Goal: Contribute content: Add original content to the website for others to see

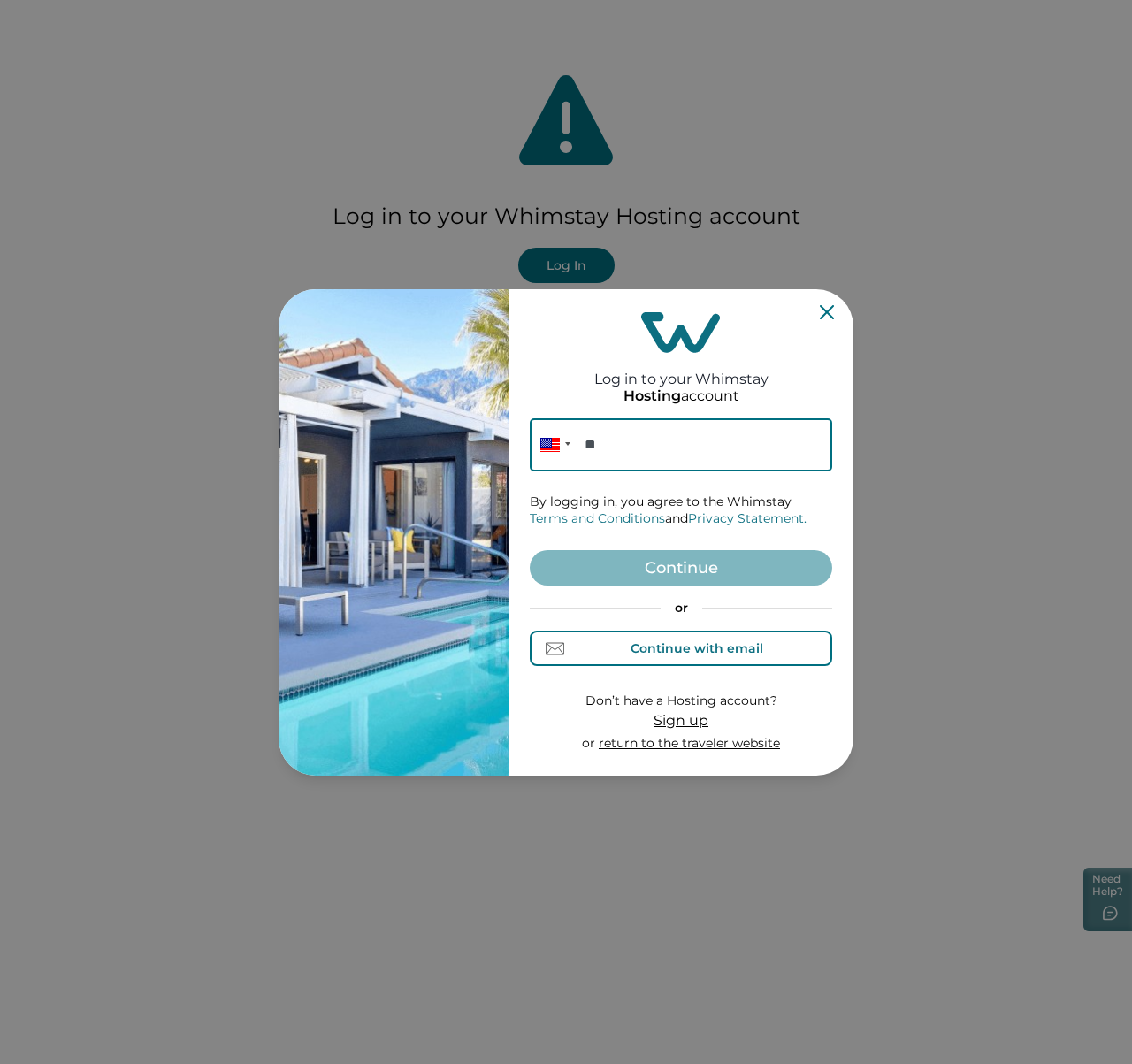
click at [726, 660] on button "Continue with email" at bounding box center [681, 648] width 302 height 35
click at [640, 453] on input at bounding box center [681, 445] width 302 height 53
paste input "[EMAIL_ADDRESS][DOMAIN_NAME]"
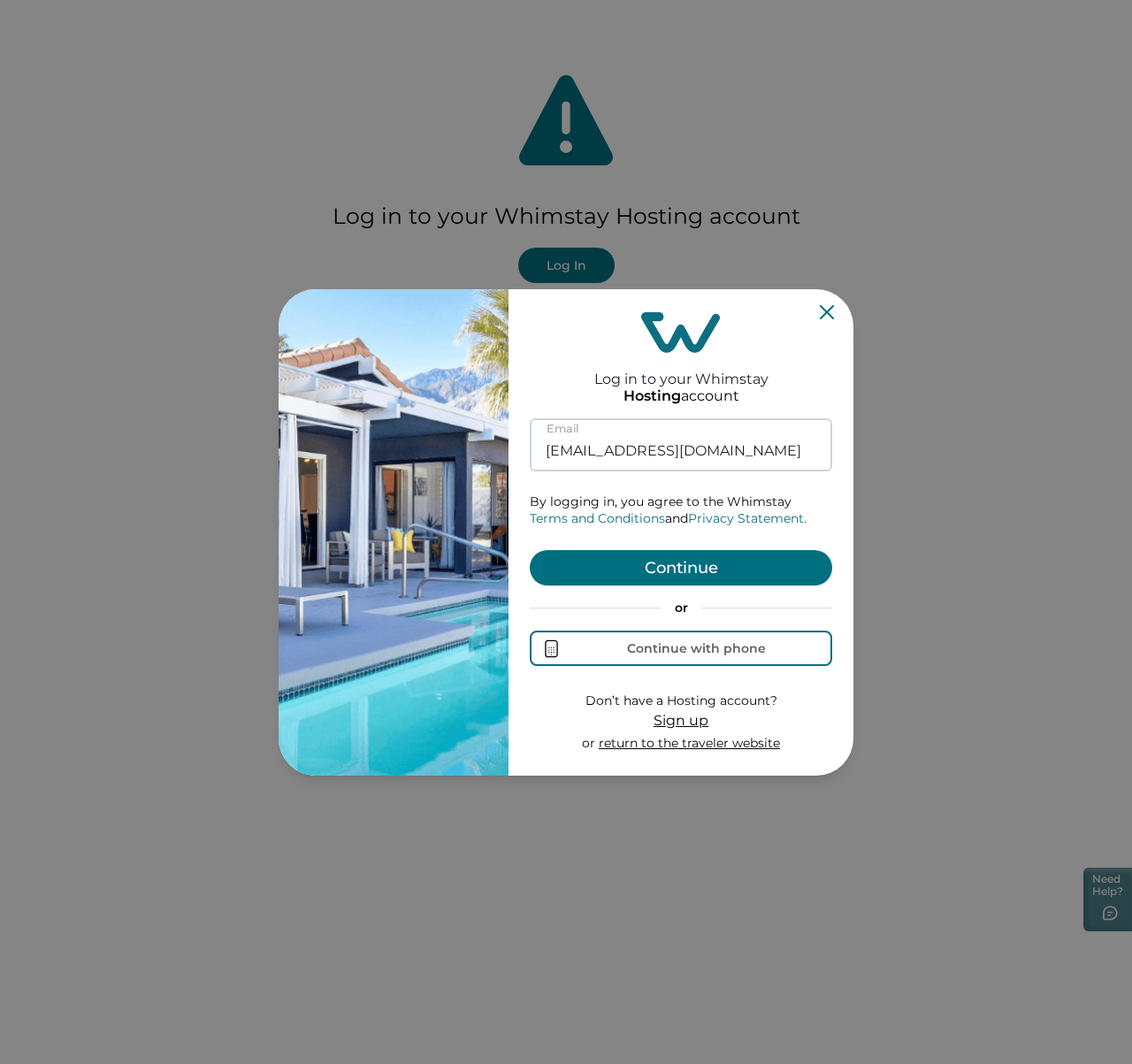
type input "[EMAIL_ADDRESS][DOMAIN_NAME]"
click at [530, 550] on button "Continue" at bounding box center [681, 567] width 302 height 35
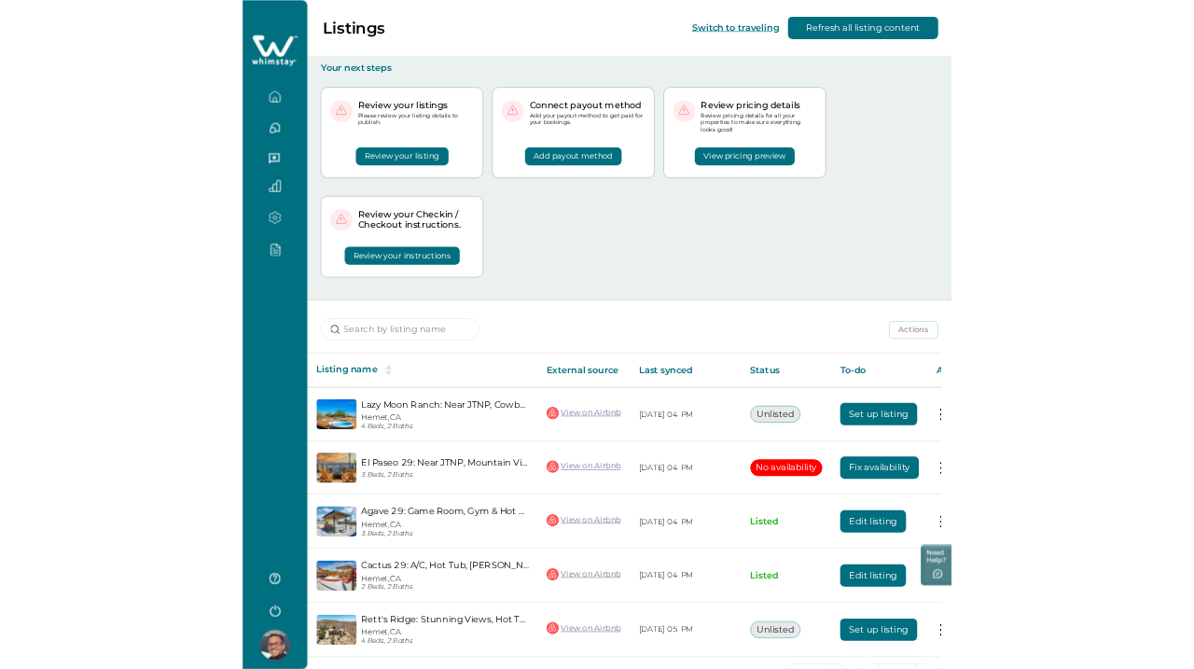
scroll to position [0, 113]
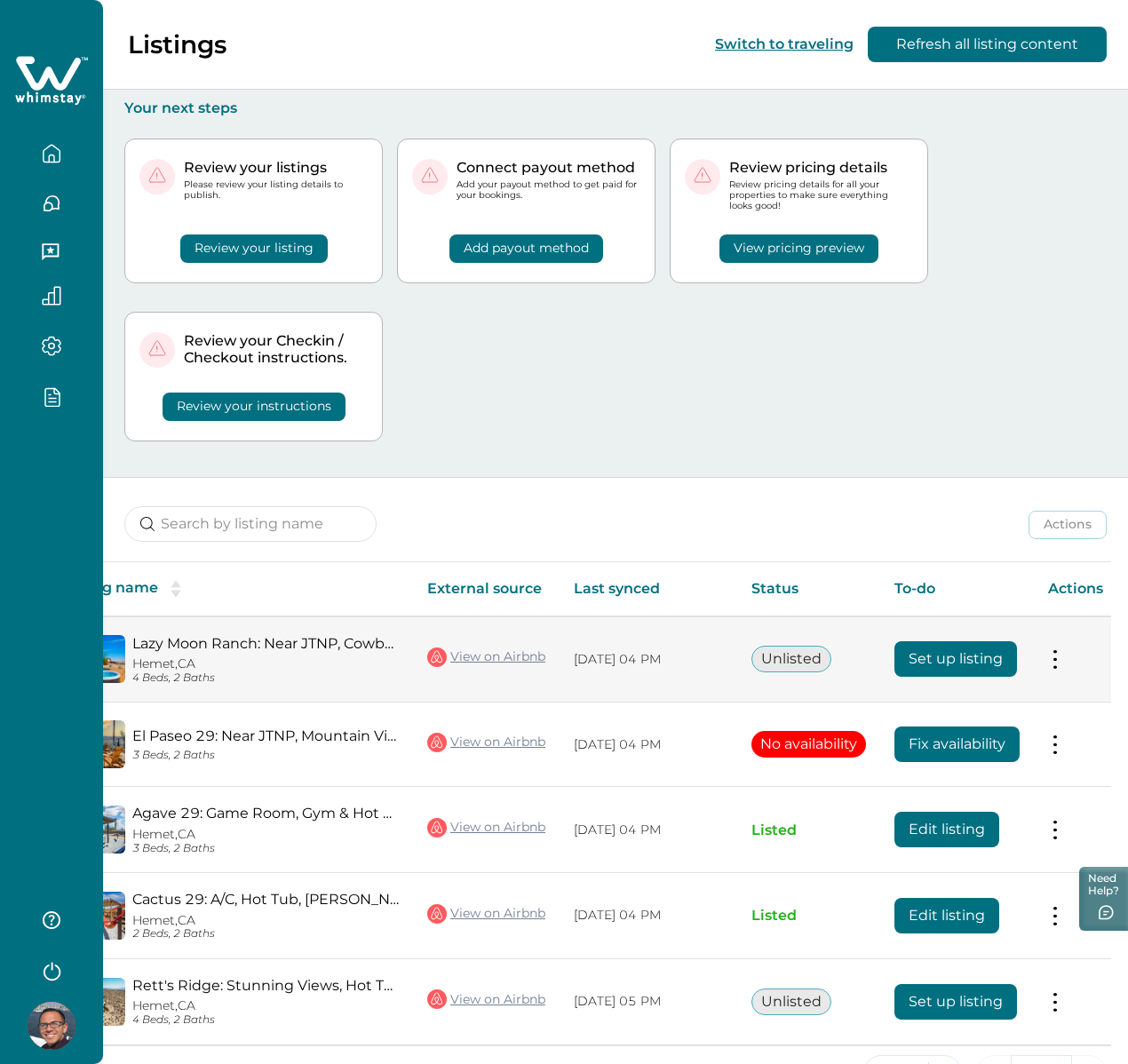
click at [986, 641] on button "Set up listing" at bounding box center [956, 658] width 123 height 35
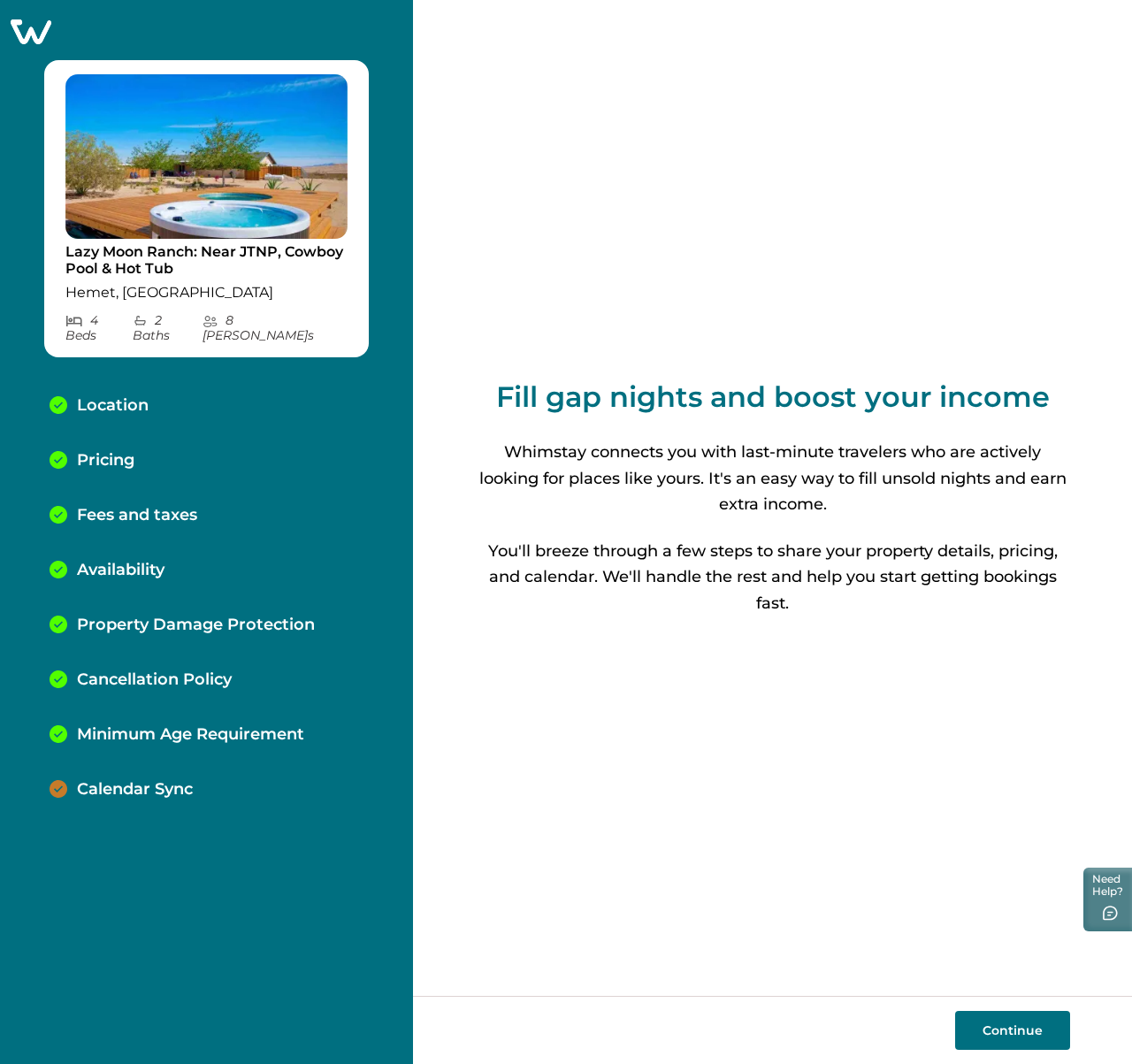
click at [109, 396] on p "Location" at bounding box center [113, 406] width 72 height 20
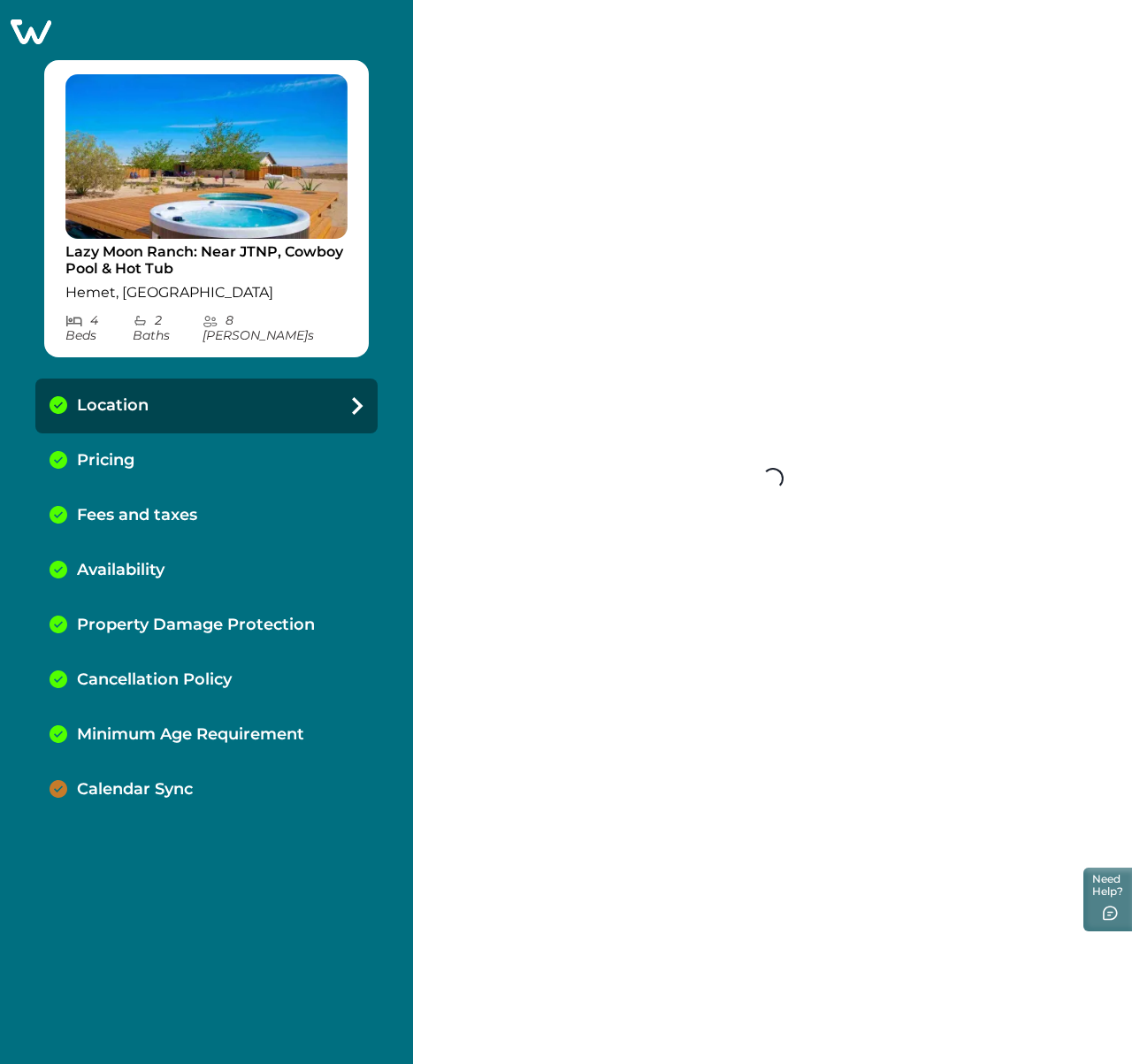
select select "**"
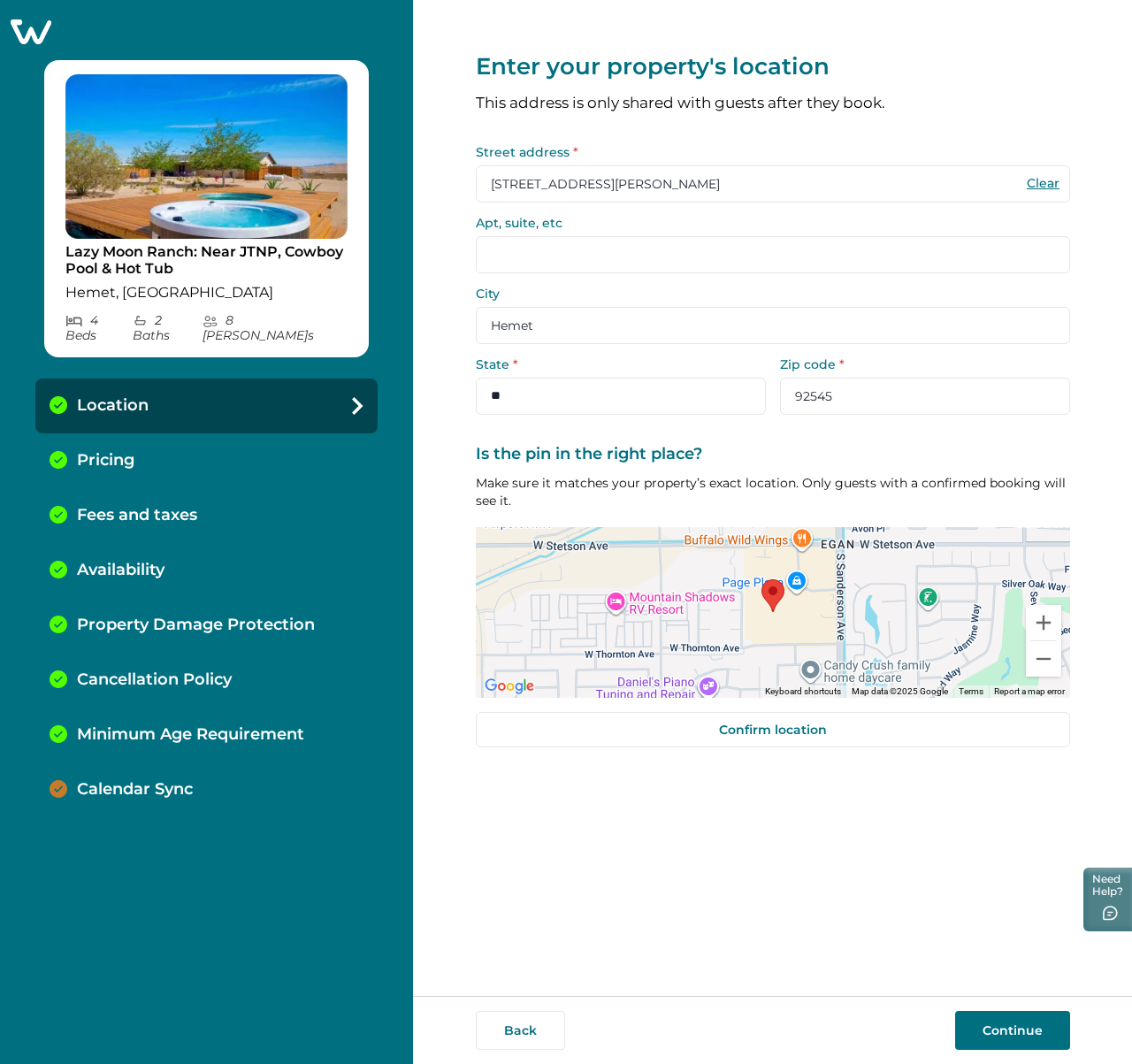
click at [794, 147] on label "Street address *" at bounding box center [768, 152] width 584 height 12
click at [794, 165] on input "[STREET_ADDRESS][PERSON_NAME]" at bounding box center [773, 183] width 594 height 37
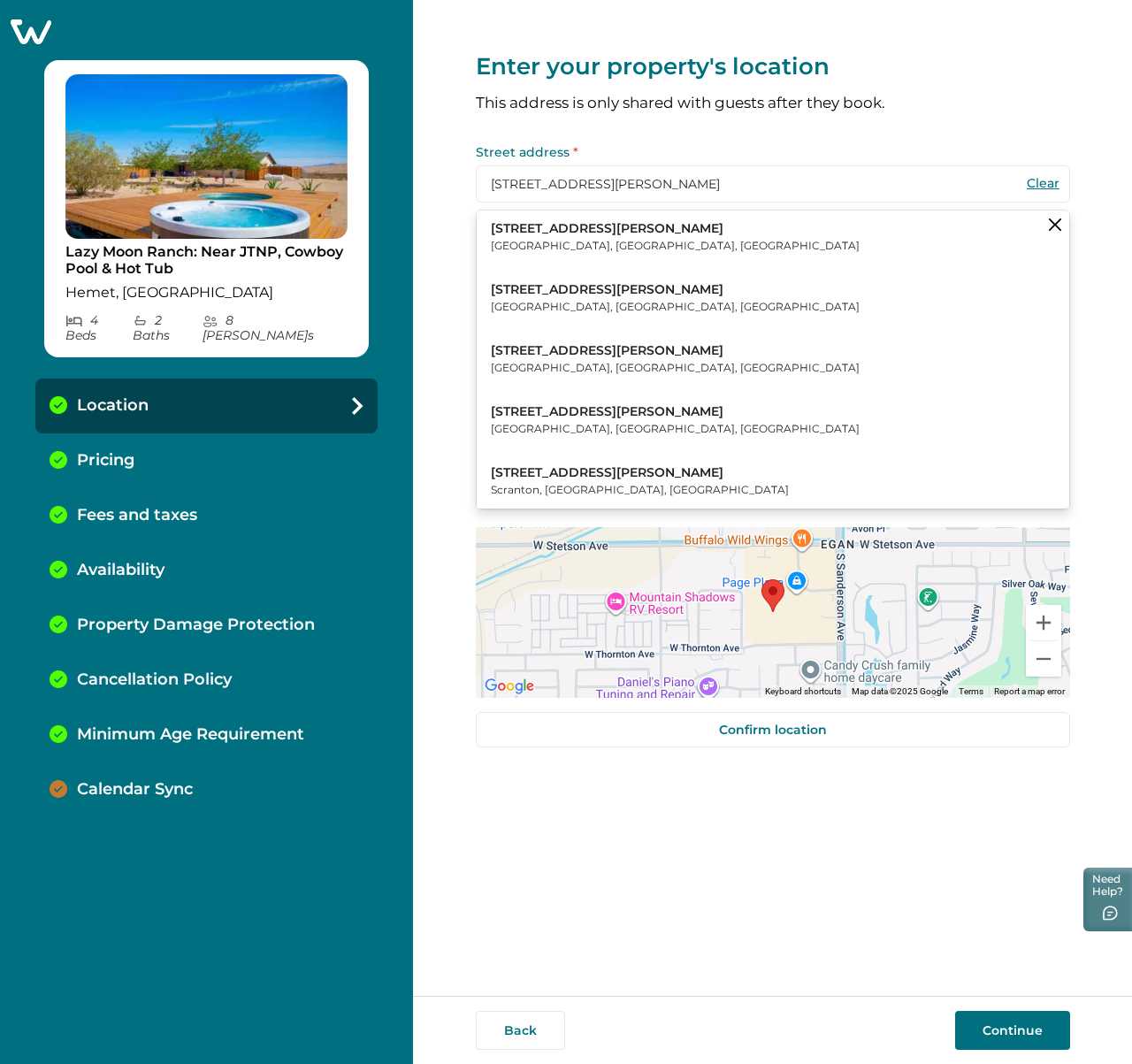
click at [666, 228] on p "[STREET_ADDRESS][PERSON_NAME]" at bounding box center [675, 229] width 369 height 18
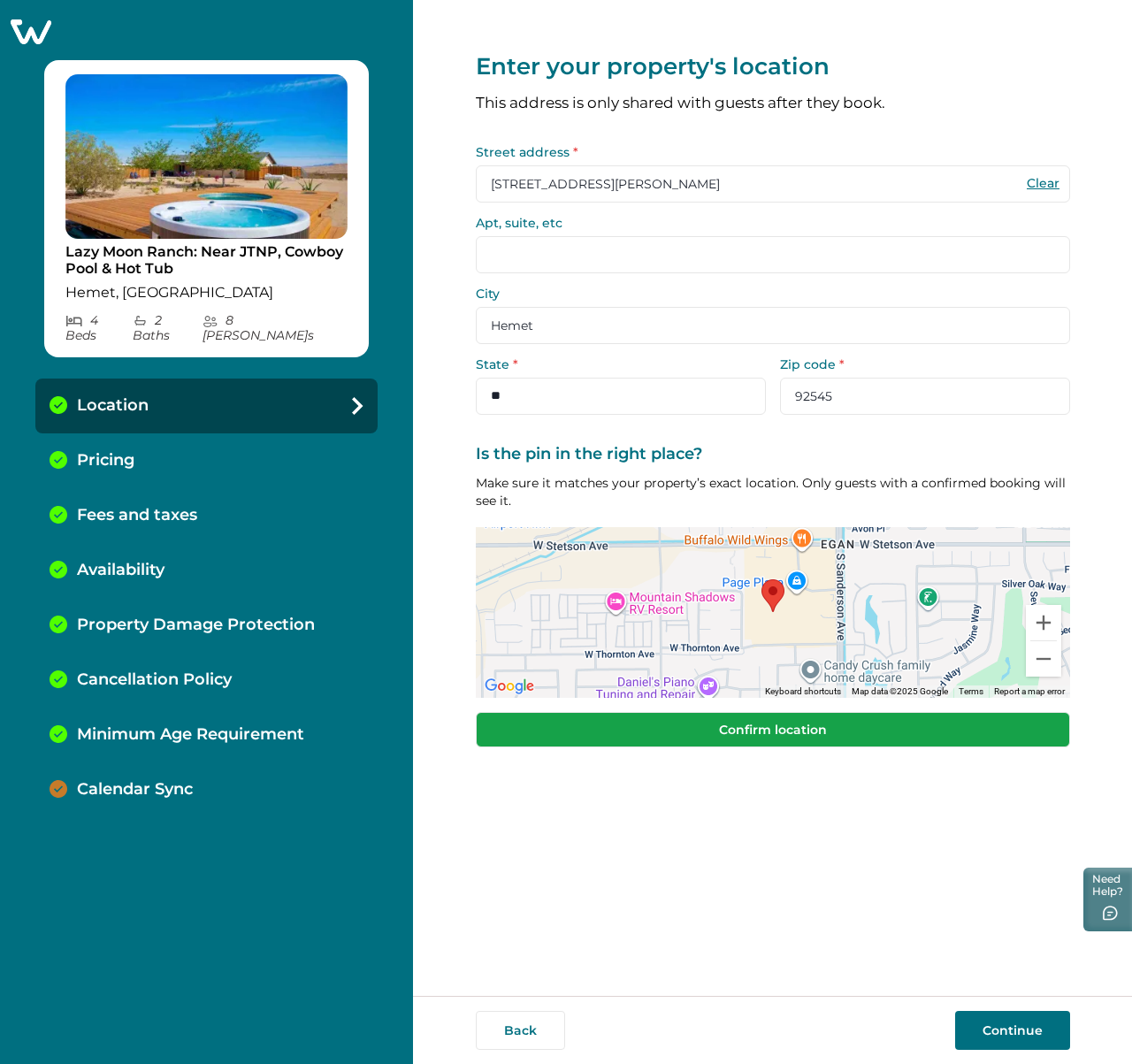
click at [775, 728] on button "Confirm location" at bounding box center [773, 729] width 594 height 35
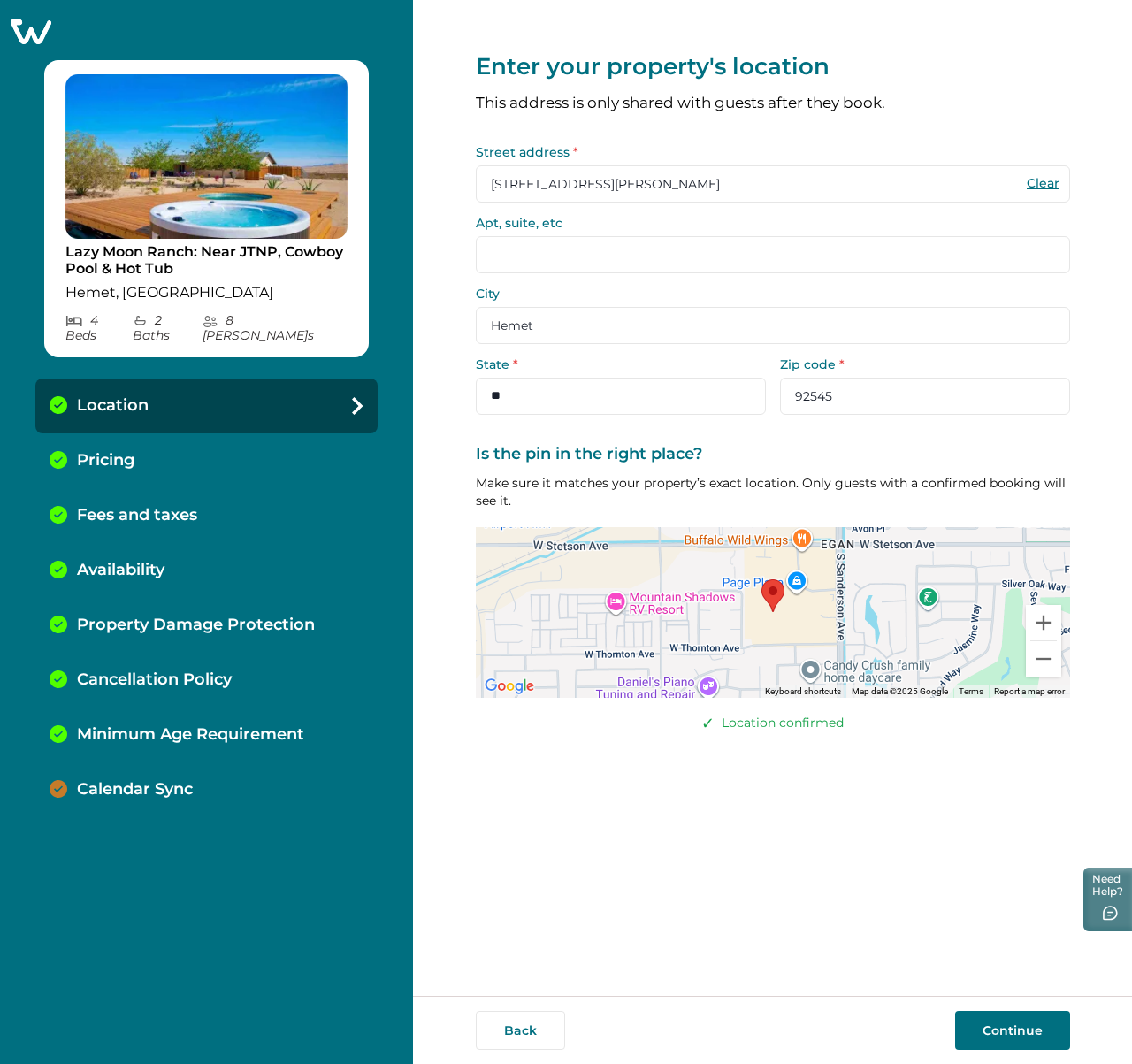
click at [1013, 1024] on button "Continue" at bounding box center [1012, 1030] width 115 height 39
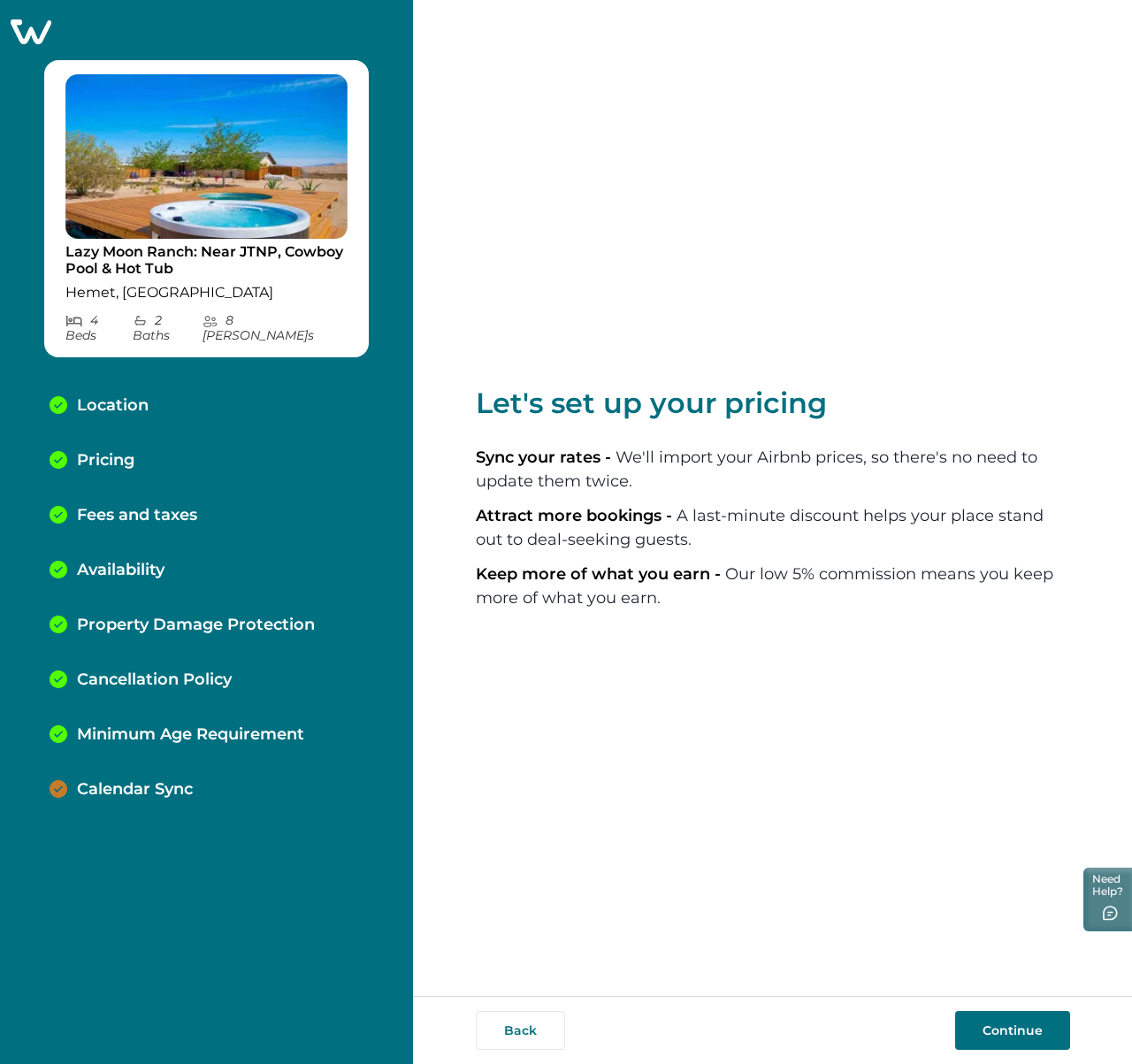
click at [981, 1018] on button "Continue" at bounding box center [1012, 1030] width 115 height 39
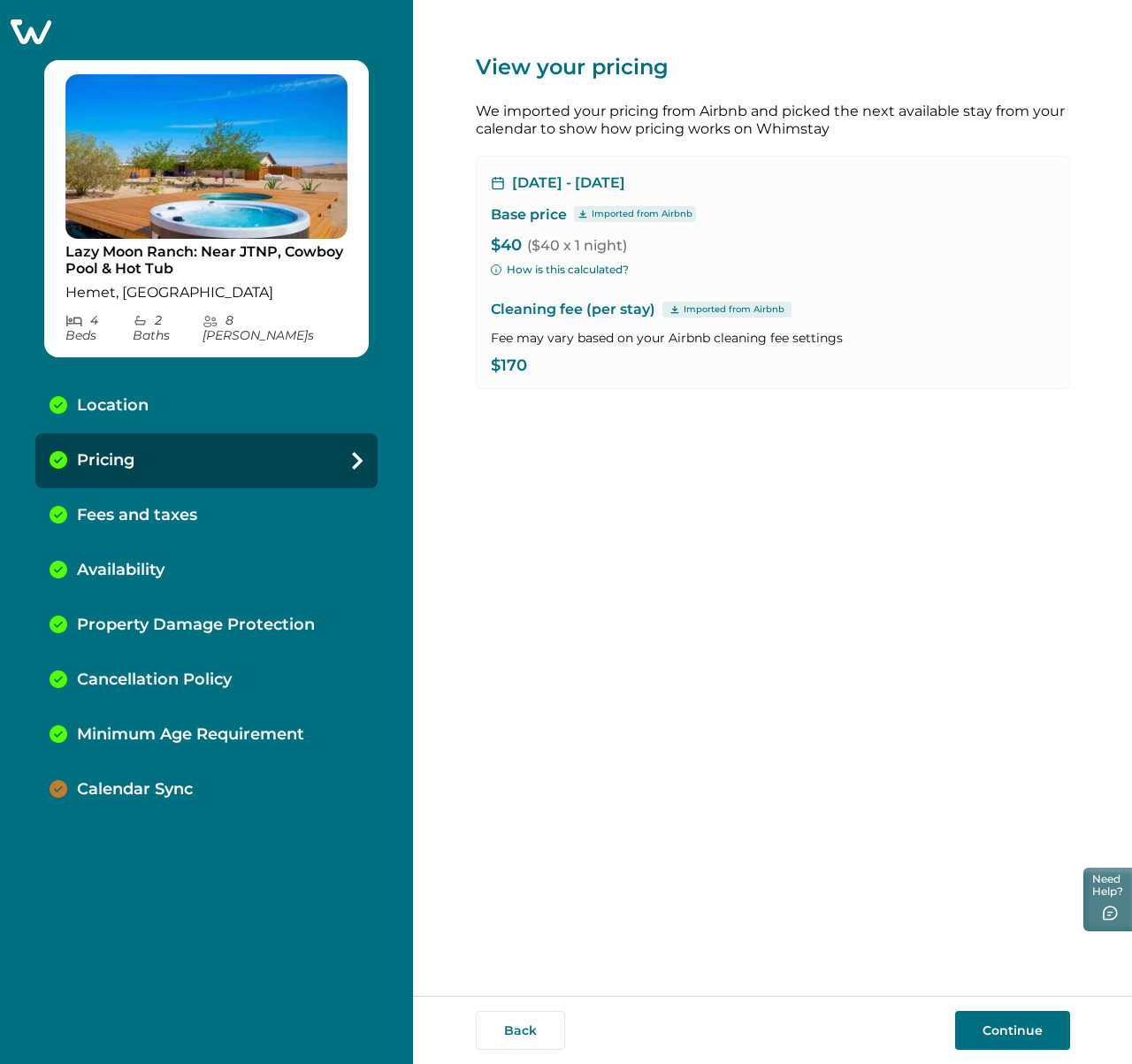
click at [1005, 1037] on button "Continue" at bounding box center [1012, 1030] width 115 height 39
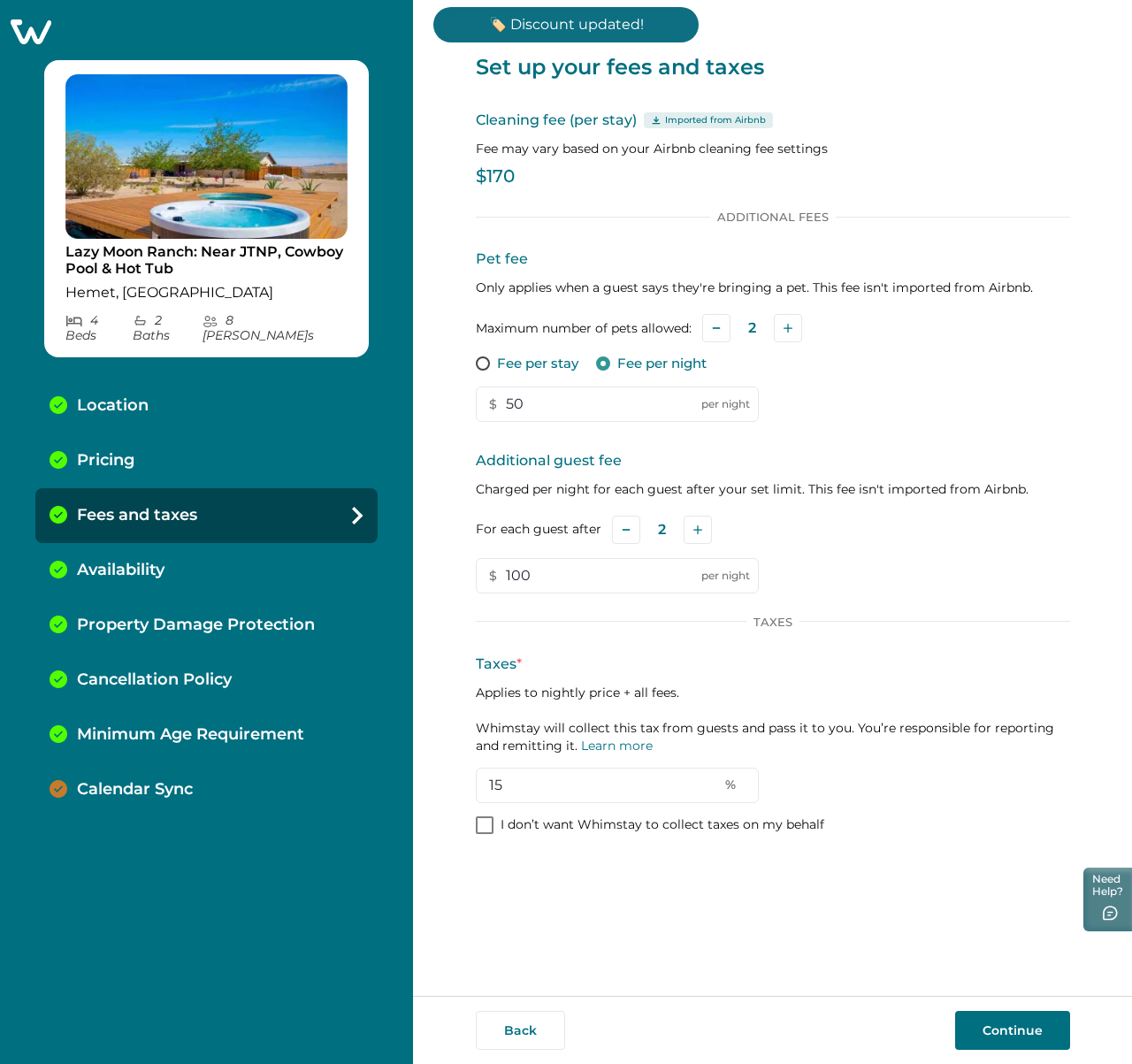
click at [1015, 1030] on button "Continue" at bounding box center [1012, 1030] width 115 height 39
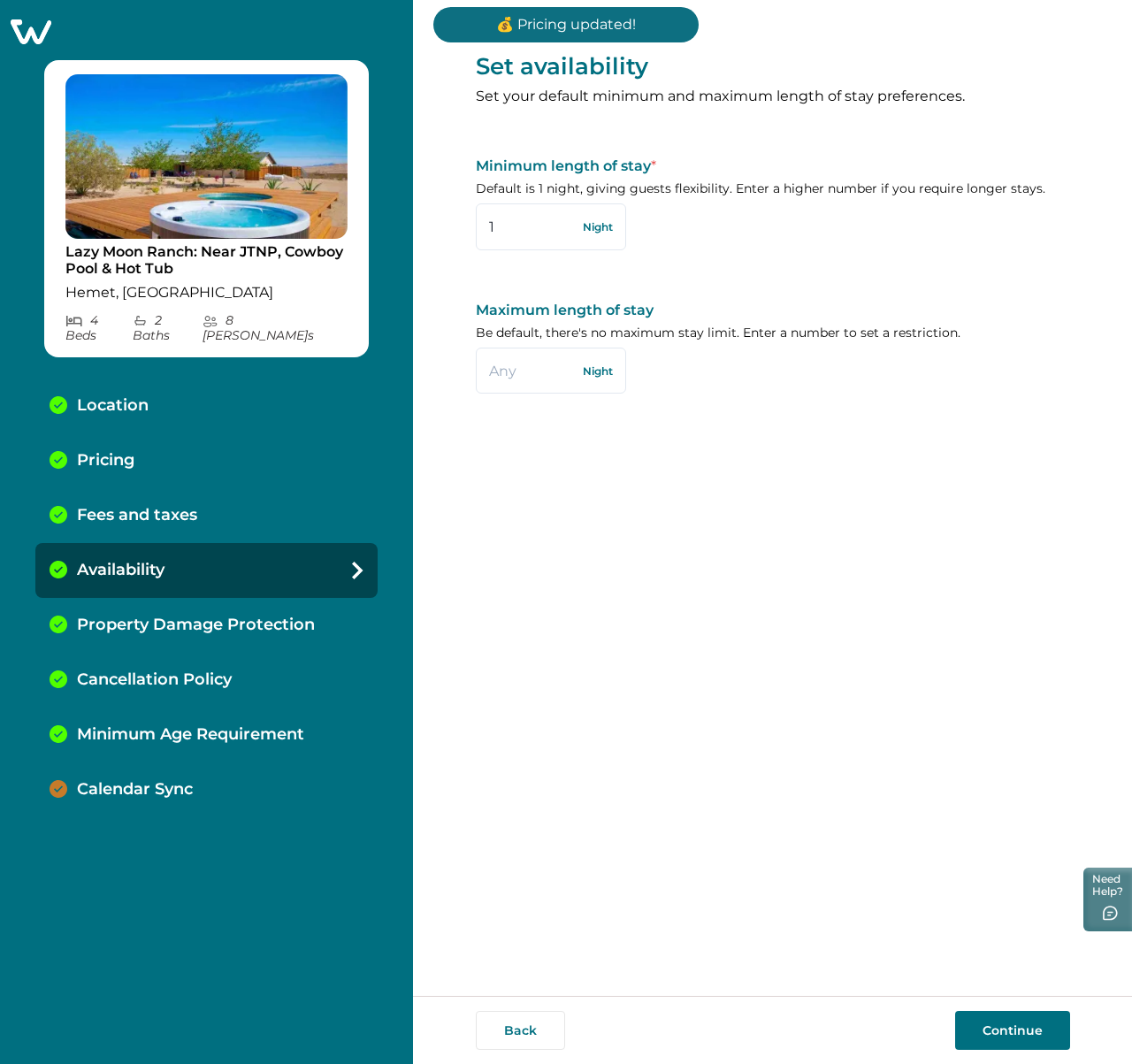
click at [1032, 1018] on button "Continue" at bounding box center [1012, 1030] width 115 height 39
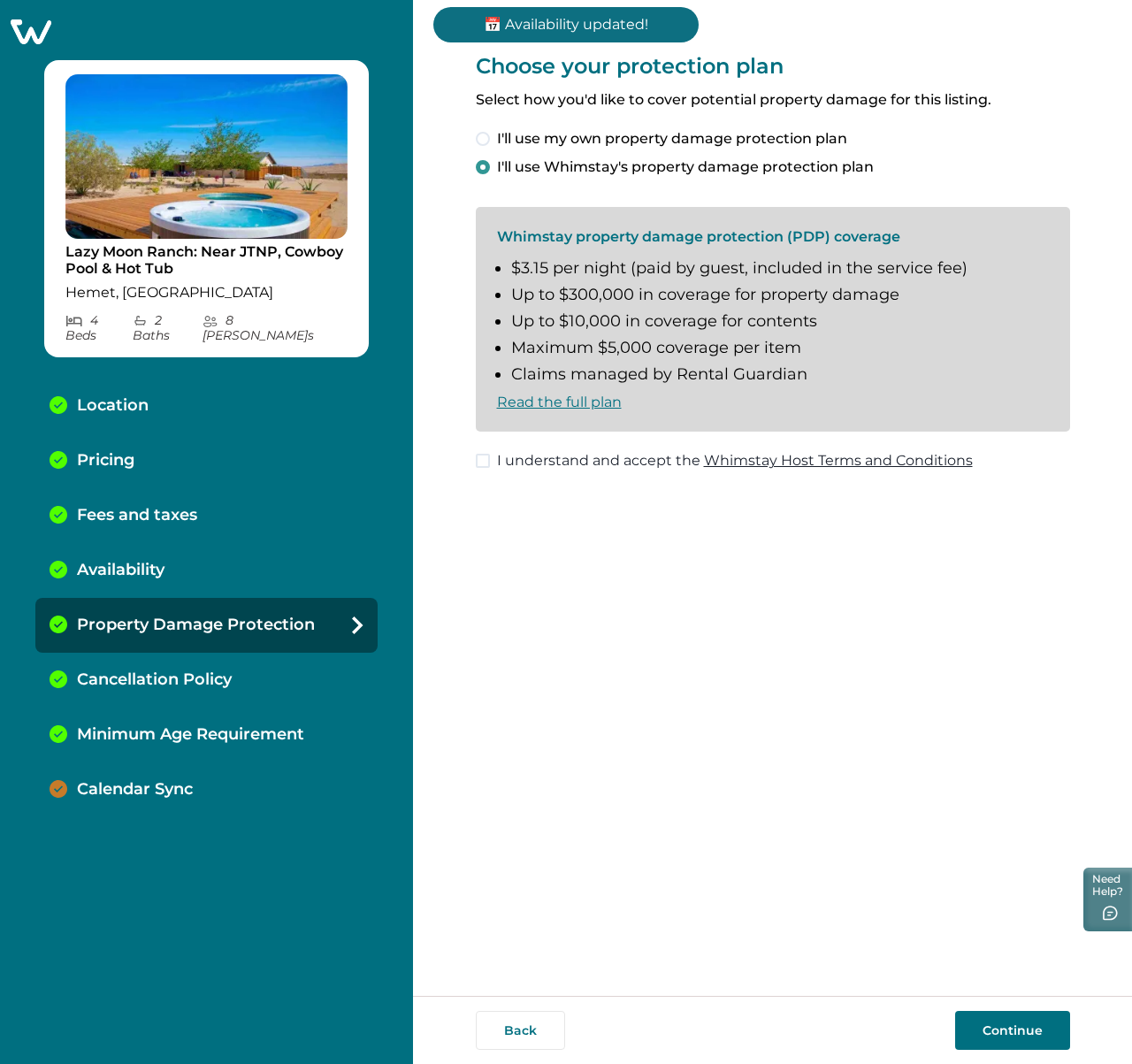
click at [685, 138] on span "I'll use my own property damage protection plan" at bounding box center [671, 138] width 350 height 21
click at [985, 1041] on button "Continue" at bounding box center [1012, 1030] width 115 height 39
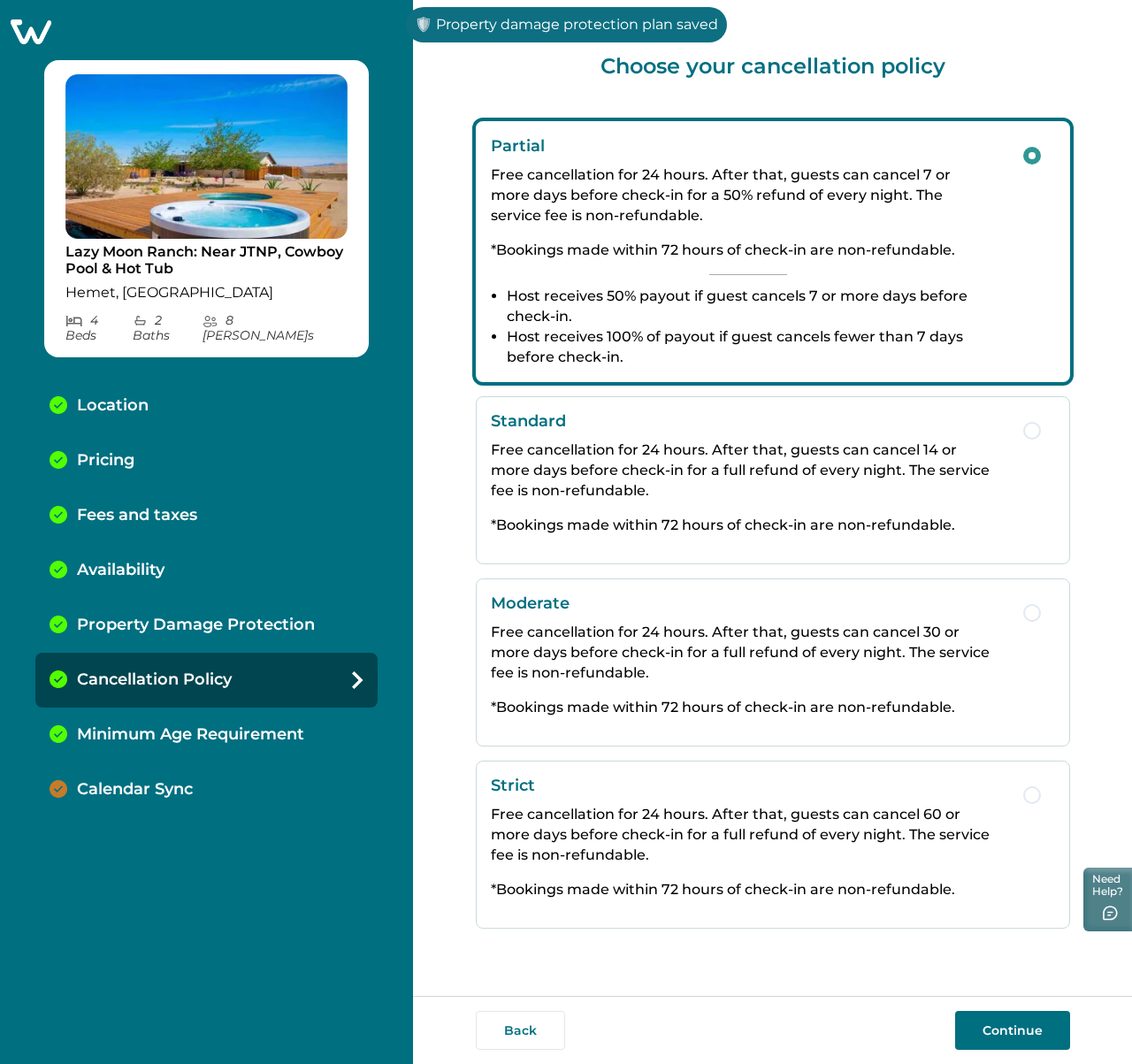
click at [1039, 1029] on button "Continue" at bounding box center [1012, 1030] width 115 height 39
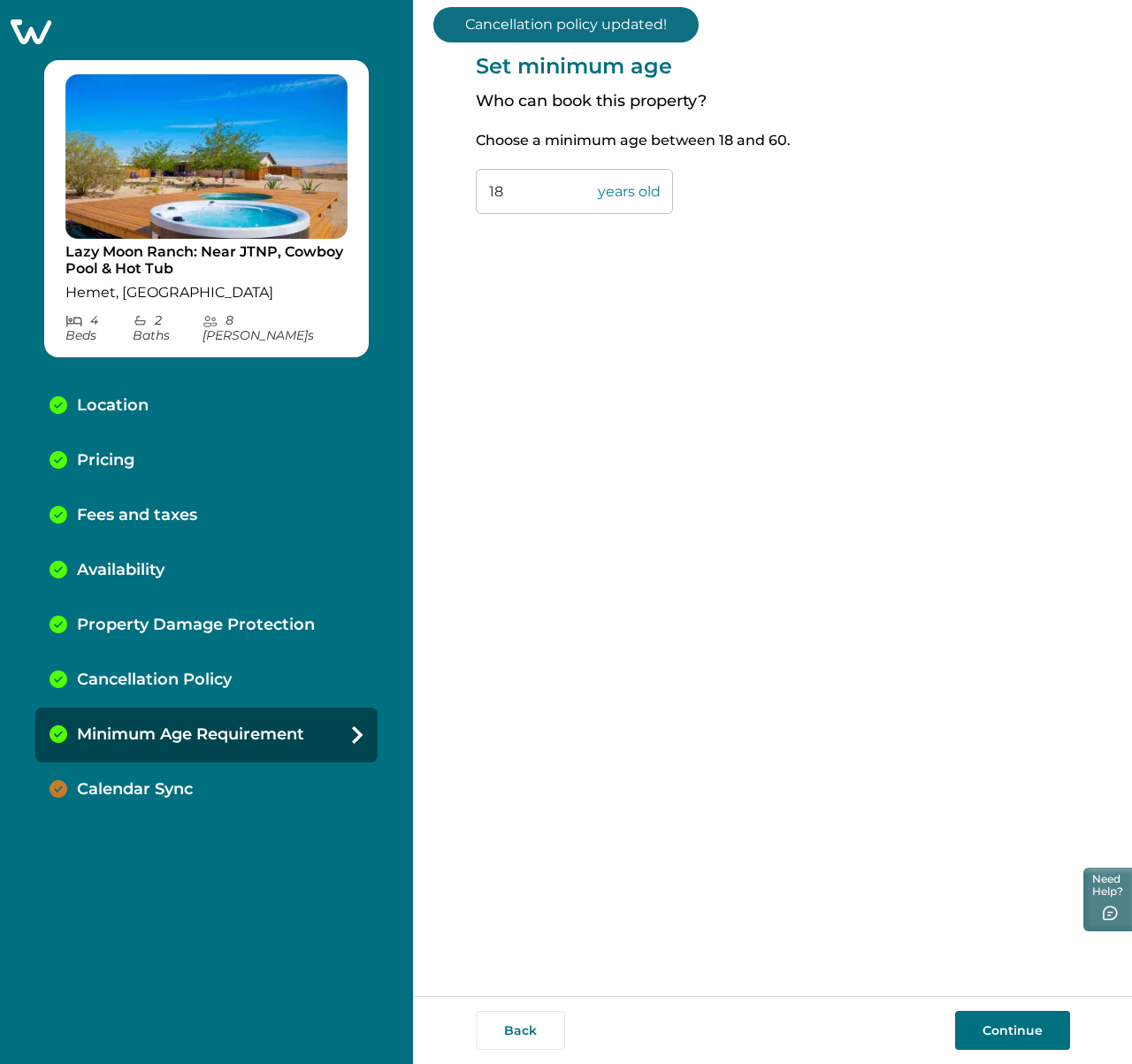
click at [977, 1042] on button "Continue" at bounding box center [1012, 1030] width 115 height 39
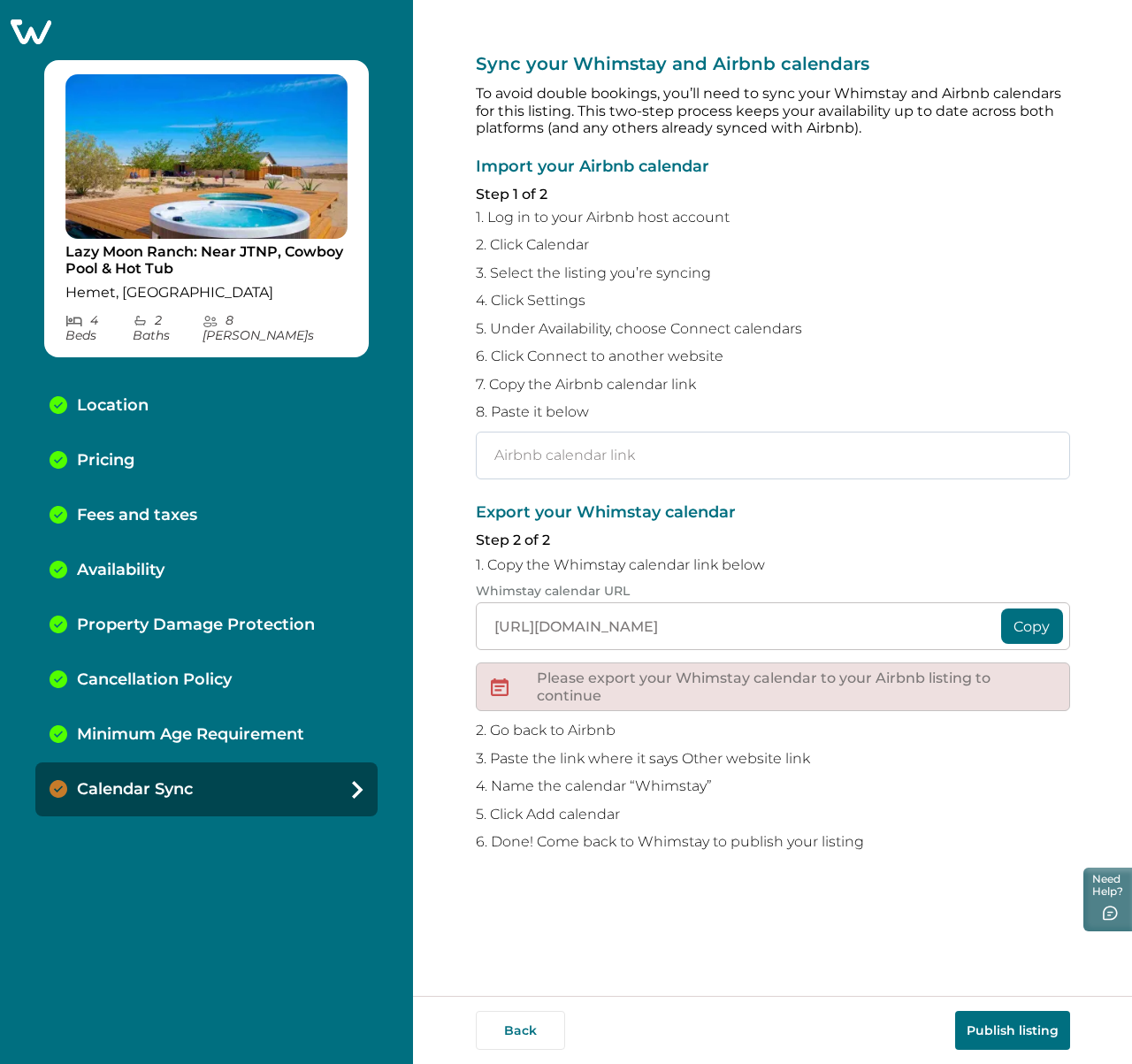
click at [663, 456] on input "text" at bounding box center [773, 455] width 594 height 47
type input "testing 123 test test test 123"
click at [986, 1050] on div "Back Publish listing" at bounding box center [773, 1030] width 719 height 68
click at [986, 1027] on button "Publish listing" at bounding box center [1012, 1030] width 115 height 39
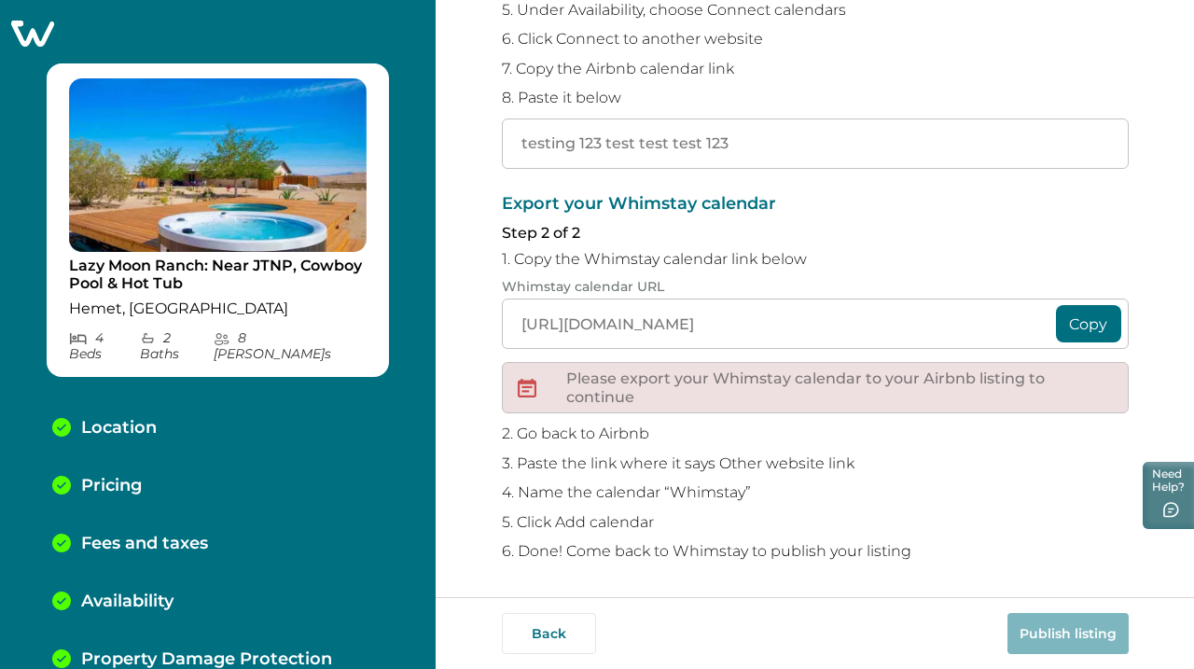
scroll to position [338, 0]
